Goal: Information Seeking & Learning: Check status

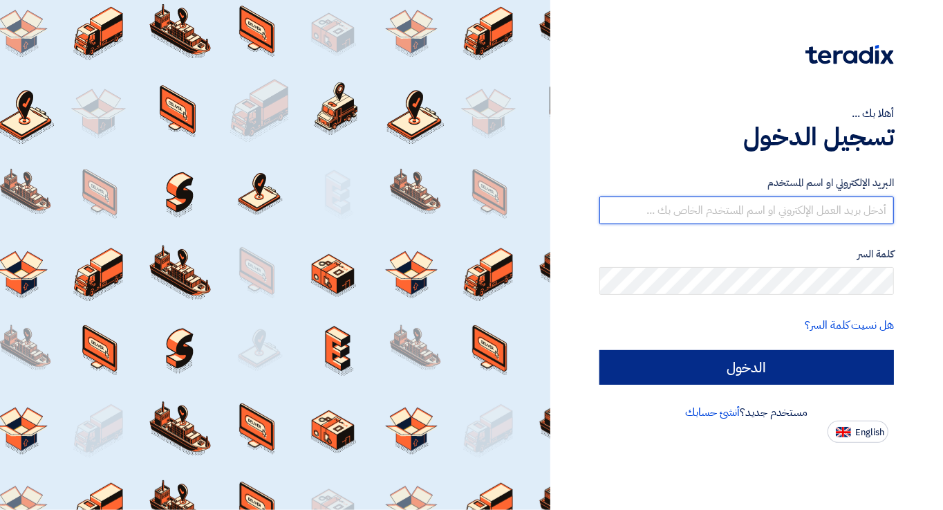
type input "[EMAIL_ADDRESS][DOMAIN_NAME]"
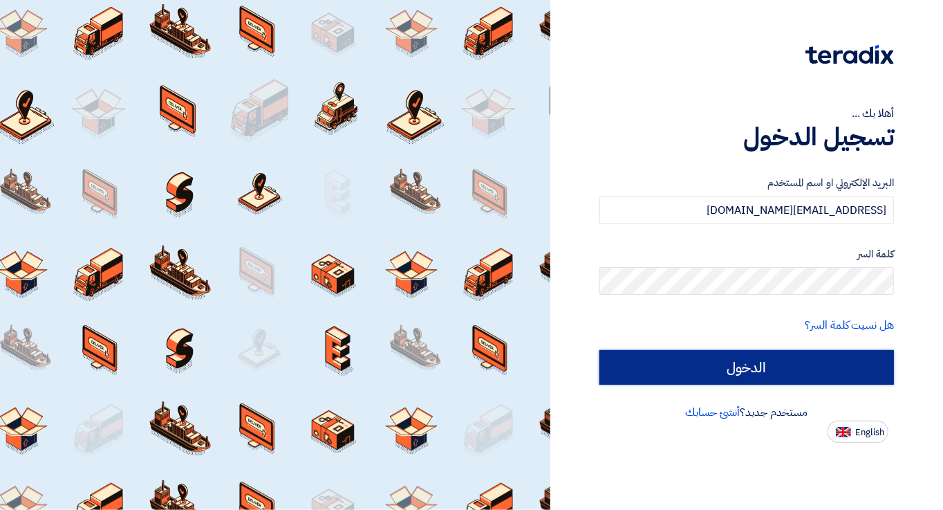
click at [680, 358] on input "الدخول" at bounding box center [747, 367] width 295 height 35
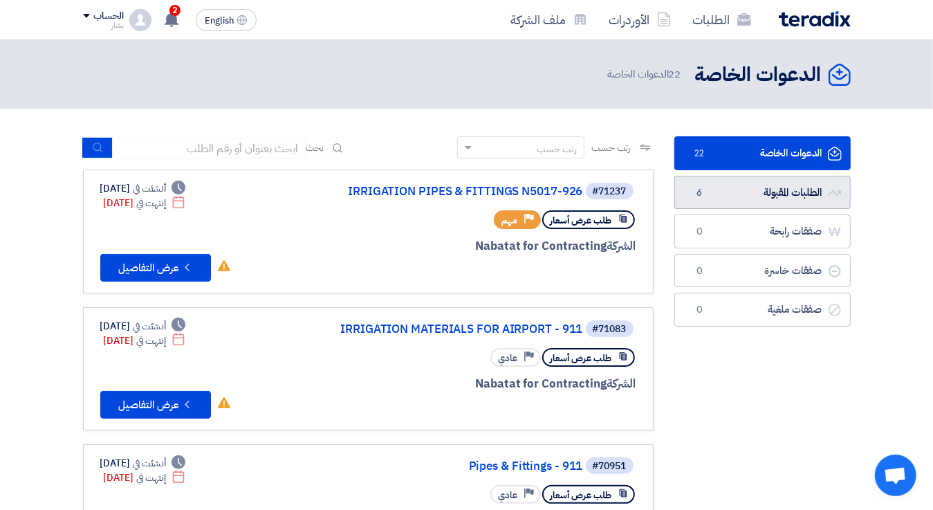
click at [741, 196] on link "الطلبات المقبولة الطلبات المقبولة 6" at bounding box center [762, 193] width 176 height 34
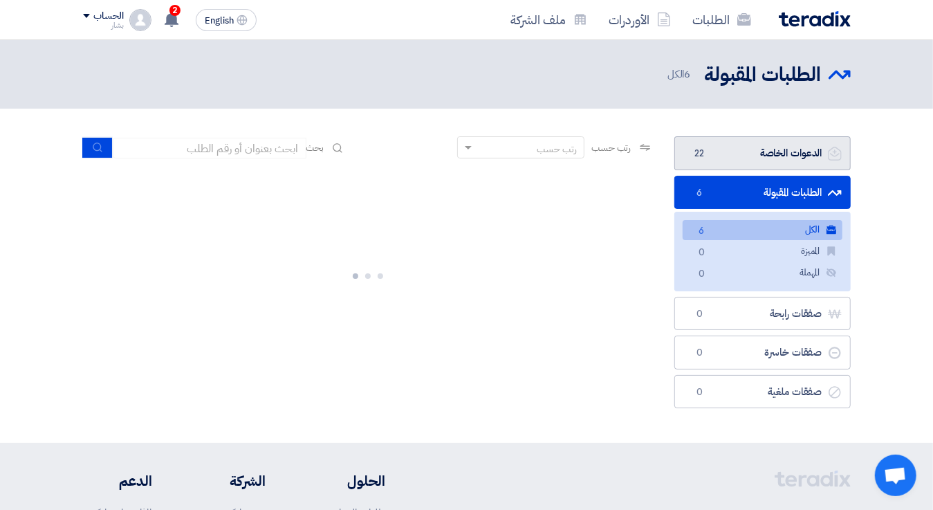
click at [736, 154] on link "الدعوات الخاصة الدعوات الخاصة 22" at bounding box center [762, 153] width 176 height 34
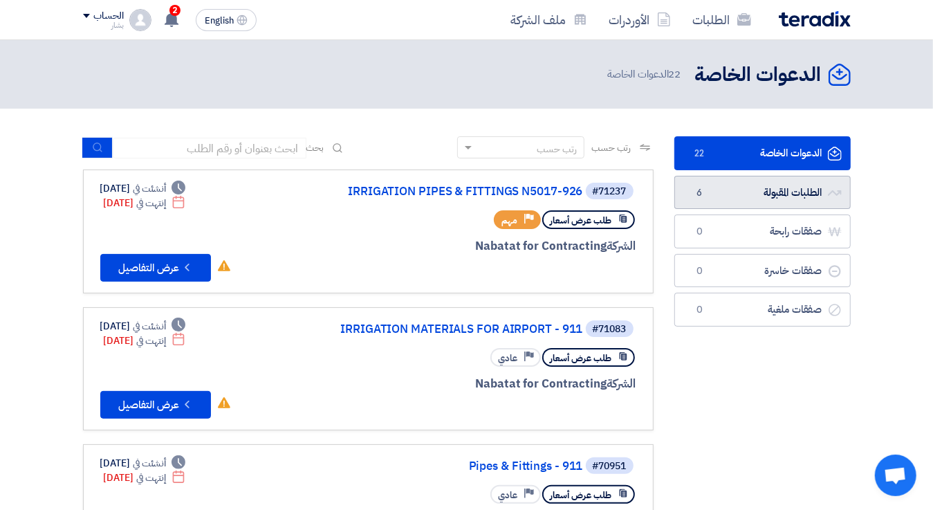
click at [756, 194] on link "الطلبات المقبولة الطلبات المقبولة 6" at bounding box center [762, 193] width 176 height 34
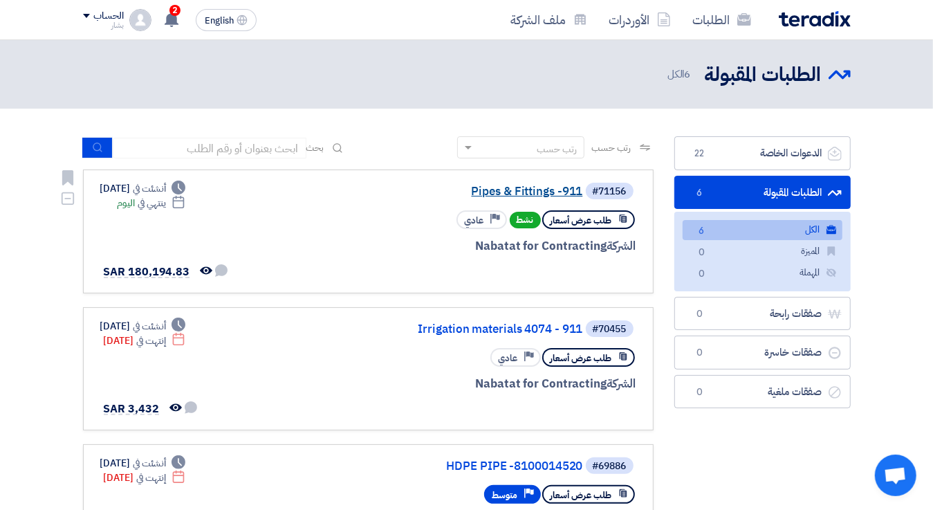
click at [509, 189] on link "Pipes & Fittings -911" at bounding box center [444, 191] width 277 height 12
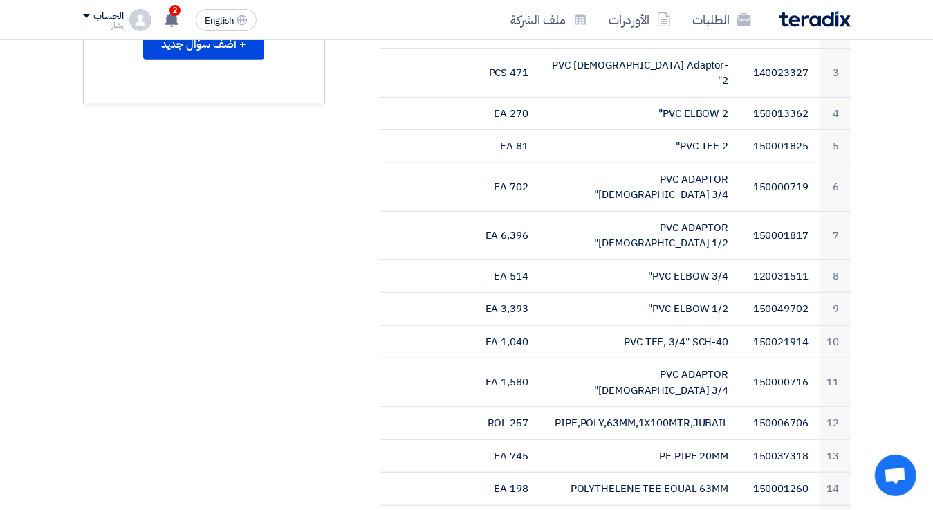
scroll to position [90, 0]
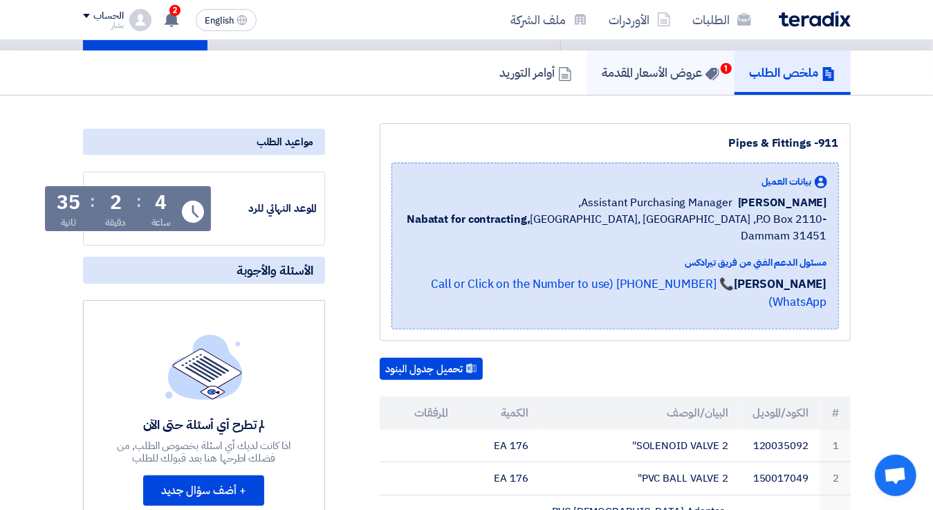
click at [658, 70] on h5 "عروض الأسعار المقدمة 1" at bounding box center [660, 72] width 117 height 16
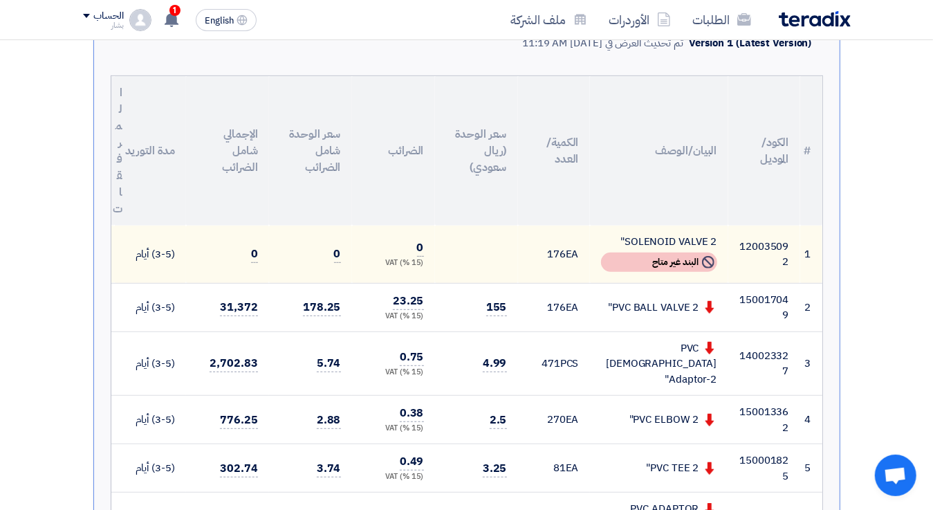
scroll to position [48, 0]
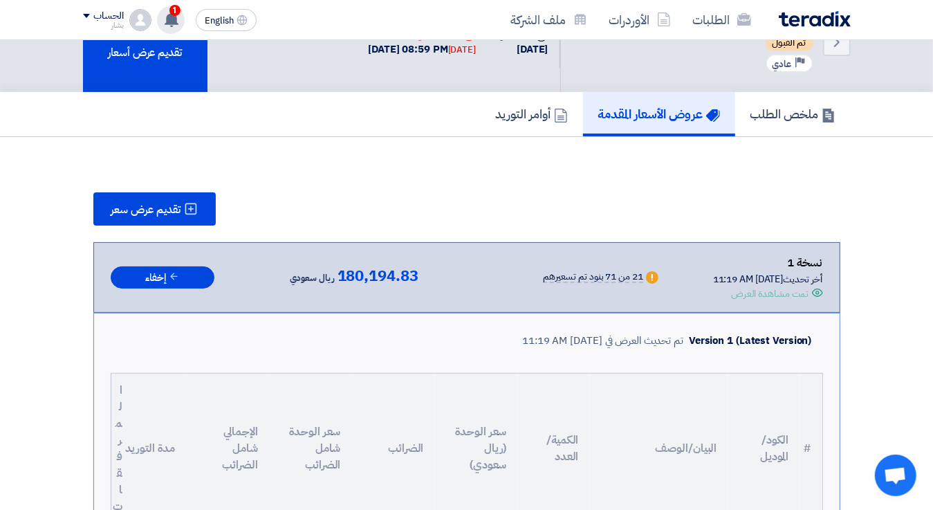
click at [169, 12] on icon at bounding box center [171, 19] width 15 height 15
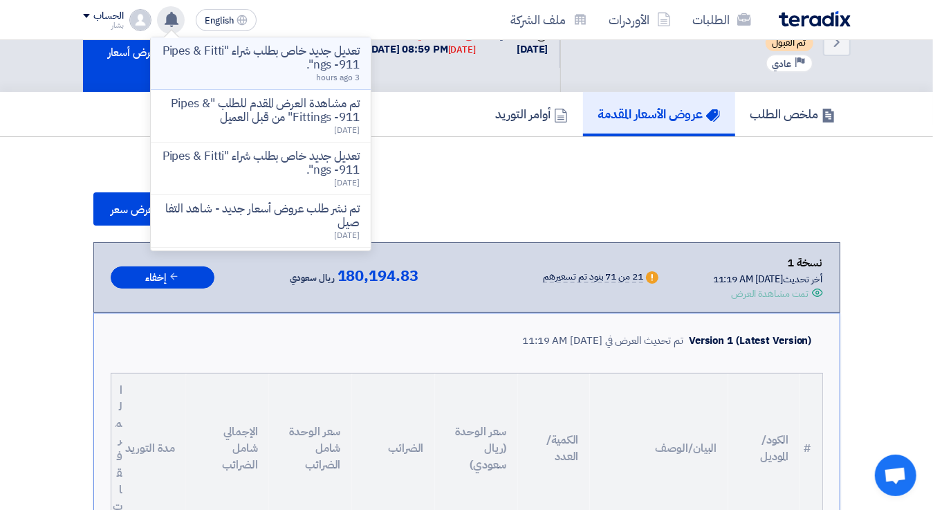
click at [293, 53] on p "تعديل جديد خاص بطلب شراء "Pipes & Fittings -911"." at bounding box center [261, 58] width 198 height 28
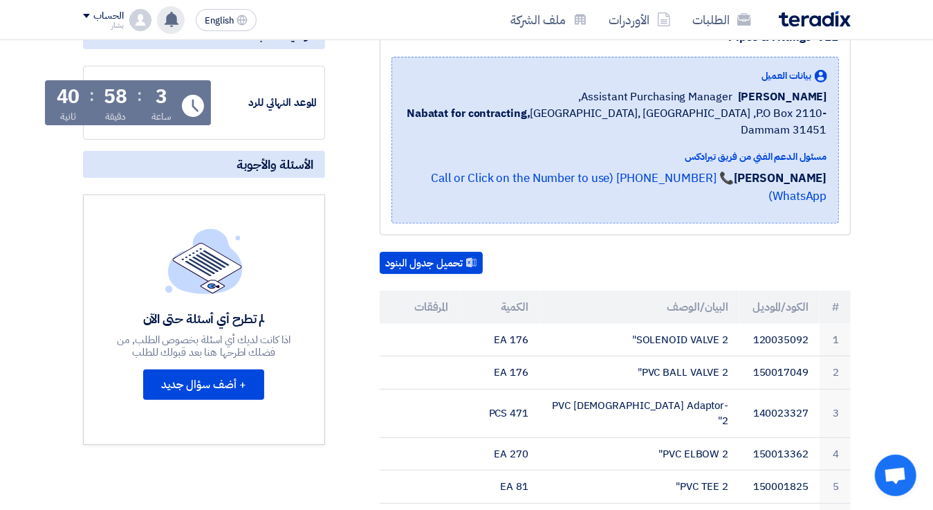
scroll to position [48, 0]
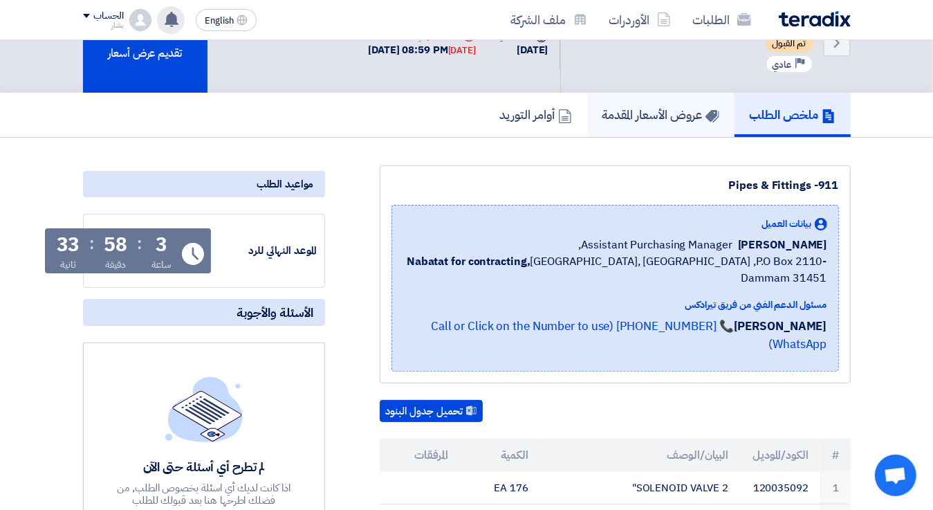
click at [643, 113] on h5 "عروض الأسعار المقدمة" at bounding box center [660, 114] width 117 height 16
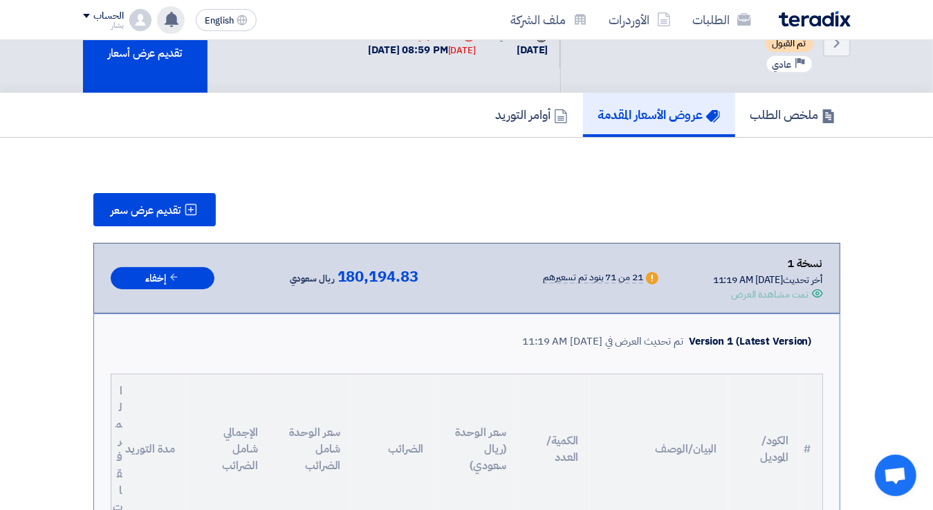
click at [813, 290] on use at bounding box center [817, 293] width 11 height 8
click at [809, 290] on div "Offer is Seen تمت مشاهدة العرض" at bounding box center [768, 294] width 110 height 15
click at [651, 275] on use at bounding box center [651, 278] width 1 height 7
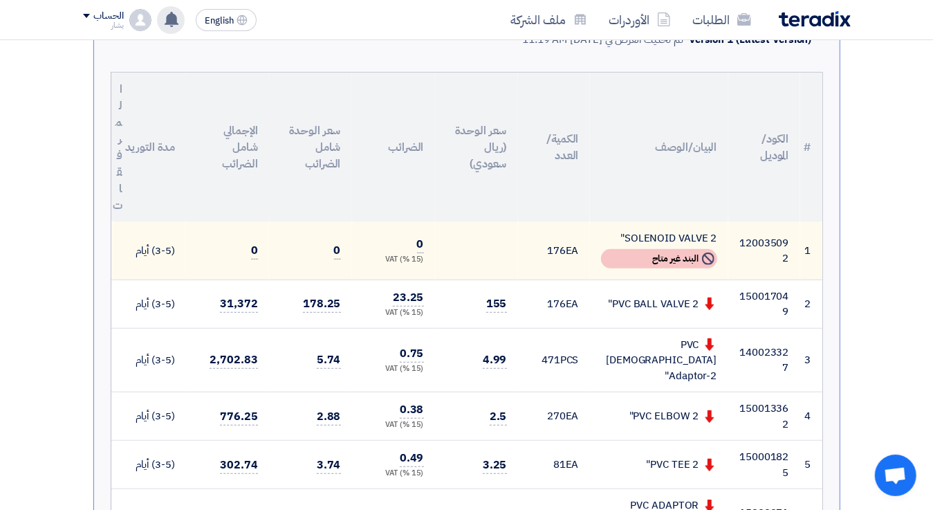
scroll to position [352, 0]
